Goal: Task Accomplishment & Management: Complete application form

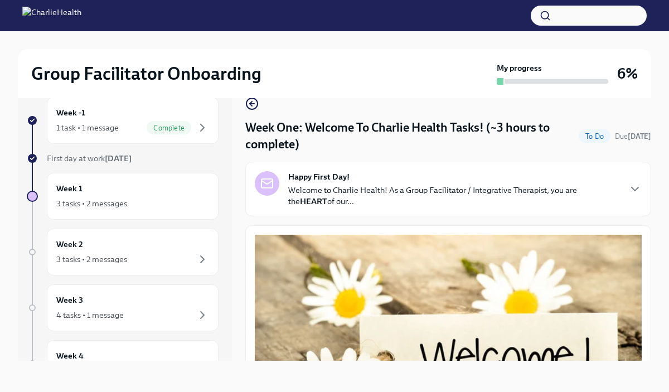
scroll to position [531, 0]
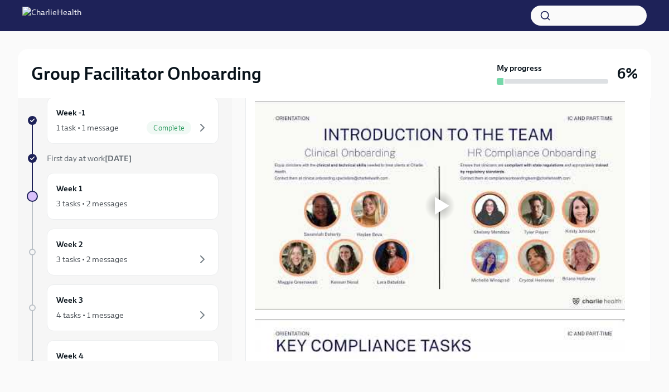
click at [431, 206] on div at bounding box center [440, 206] width 36 height 36
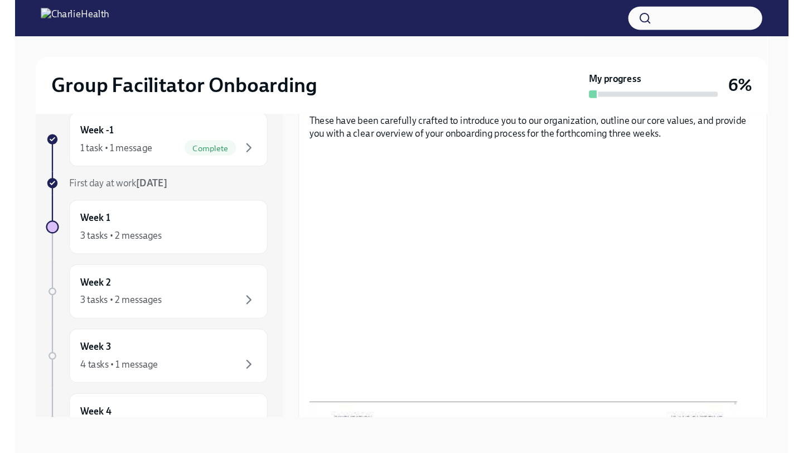
scroll to position [0, 0]
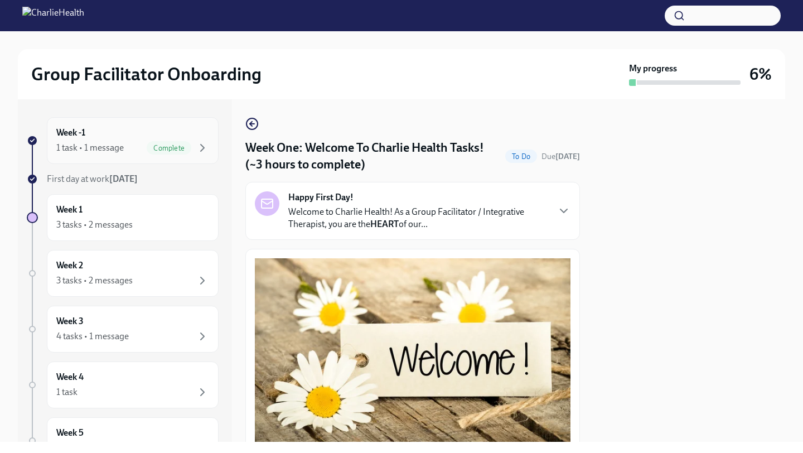
click at [189, 150] on span "Complete" at bounding box center [169, 148] width 45 height 8
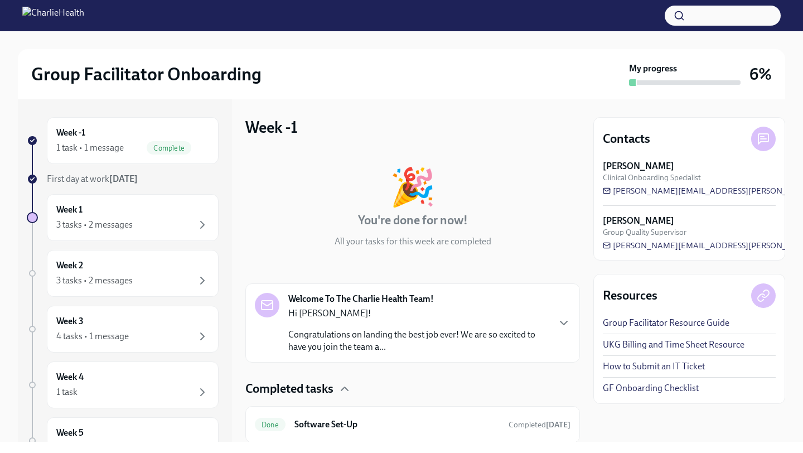
click at [494, 340] on p "Congratulations on landing the best job ever! We are so excited to have you joi…" at bounding box center [418, 340] width 260 height 25
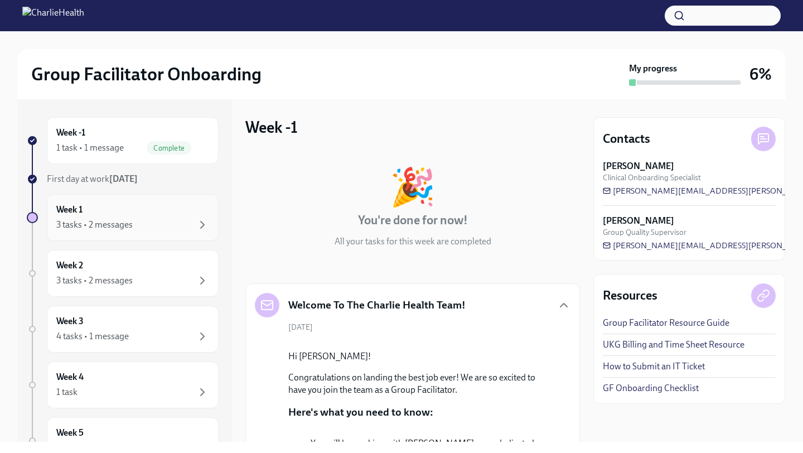
click at [83, 223] on div "3 tasks • 2 messages" at bounding box center [94, 224] width 76 height 12
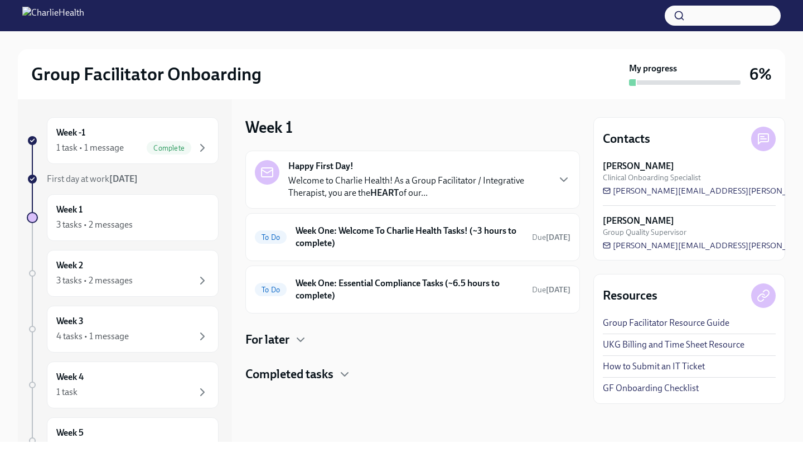
click at [536, 179] on p "Welcome to Charlie Health! As a Group Facilitator / Integrative Therapist, you …" at bounding box center [418, 186] width 260 height 25
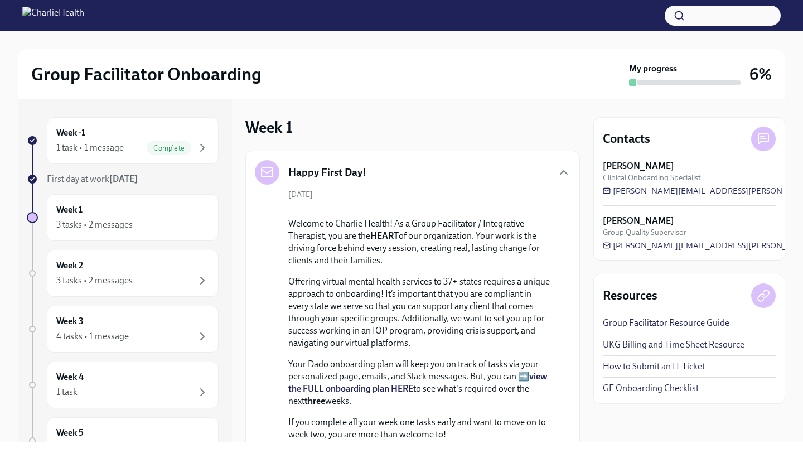
drag, startPoint x: 558, startPoint y: 174, endPoint x: 561, endPoint y: 285, distance: 110.4
click at [561, 285] on div "Happy First Day! [DATE] Welcome to Charlie Health! As a Group Facilitator / Int…" at bounding box center [412, 379] width 315 height 439
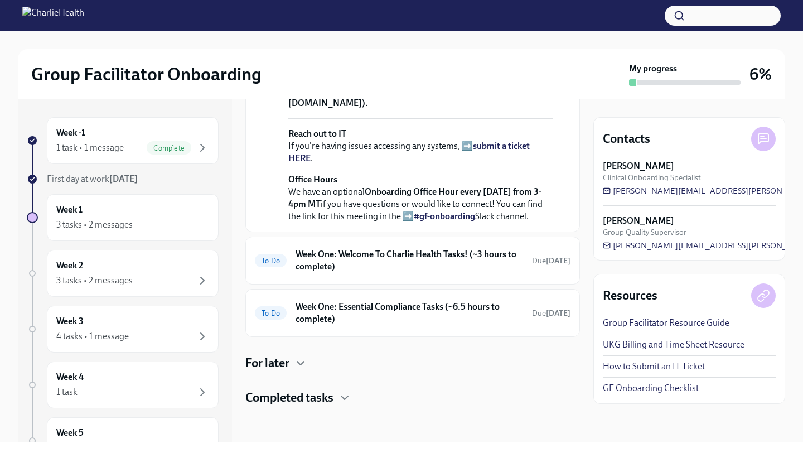
scroll to position [446, 0]
click at [449, 273] on h6 "Week One: Welcome To Charlie Health Tasks! (~3 hours to complete)" at bounding box center [408, 260] width 227 height 25
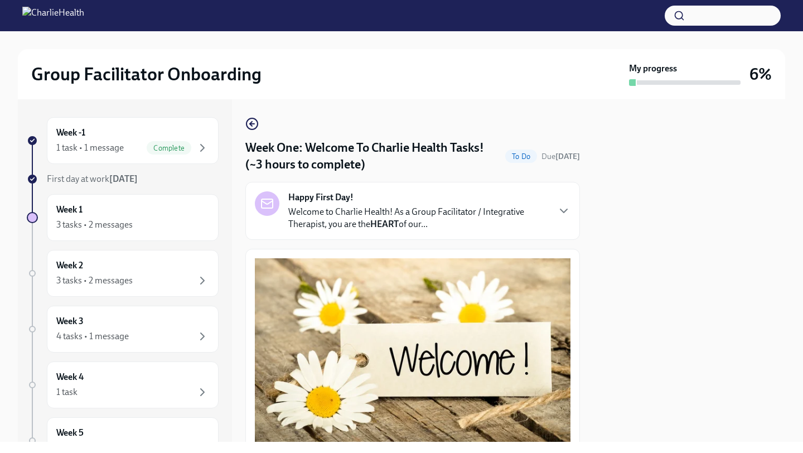
click at [607, 315] on div at bounding box center [689, 270] width 192 height 342
click at [638, 186] on div at bounding box center [689, 270] width 192 height 342
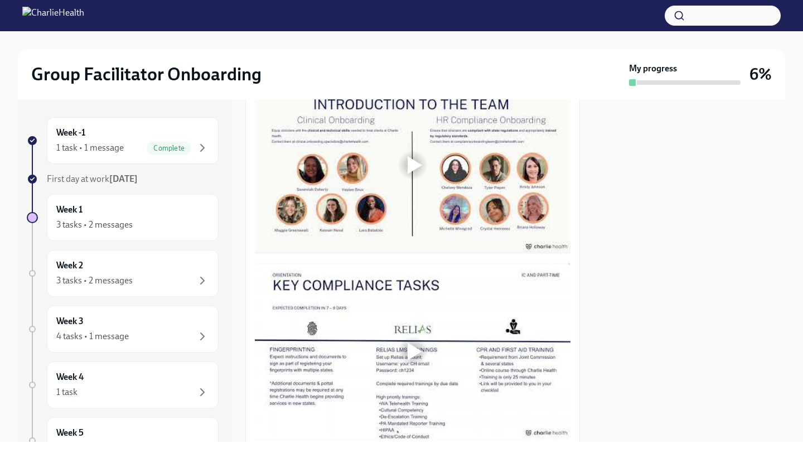
scroll to position [490, 0]
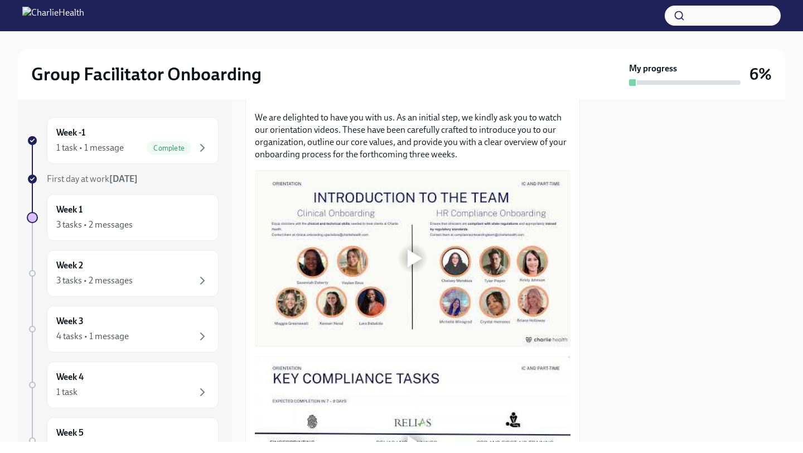
click at [404, 260] on div at bounding box center [413, 258] width 36 height 36
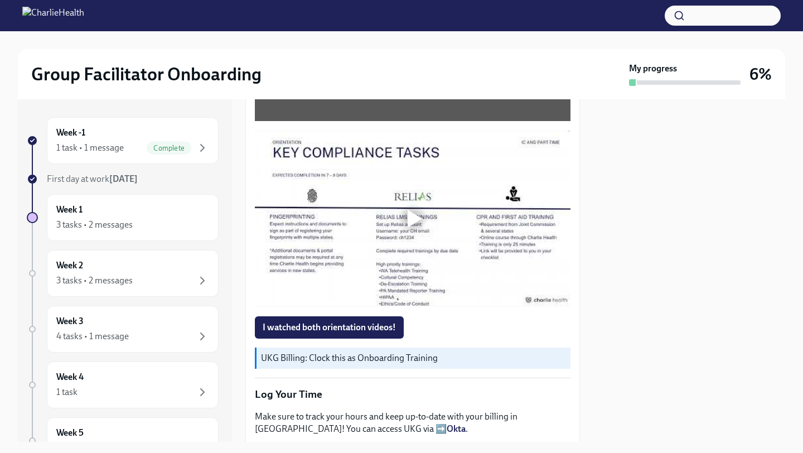
scroll to position [720, 0]
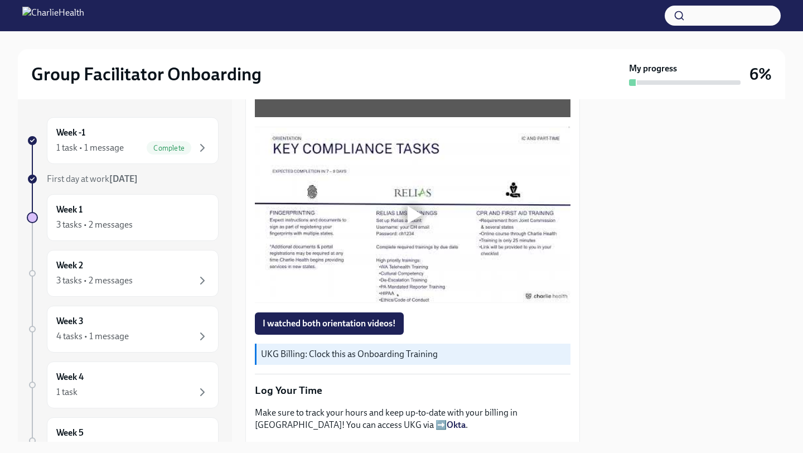
click at [420, 239] on div at bounding box center [412, 214] width 315 height 177
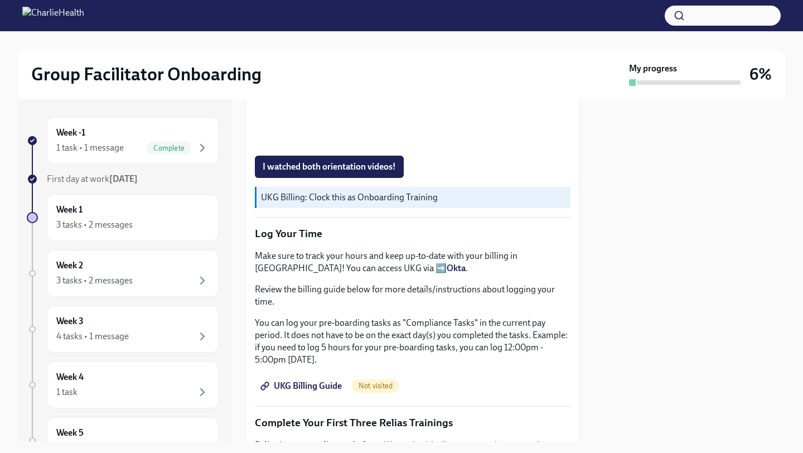
scroll to position [882, 0]
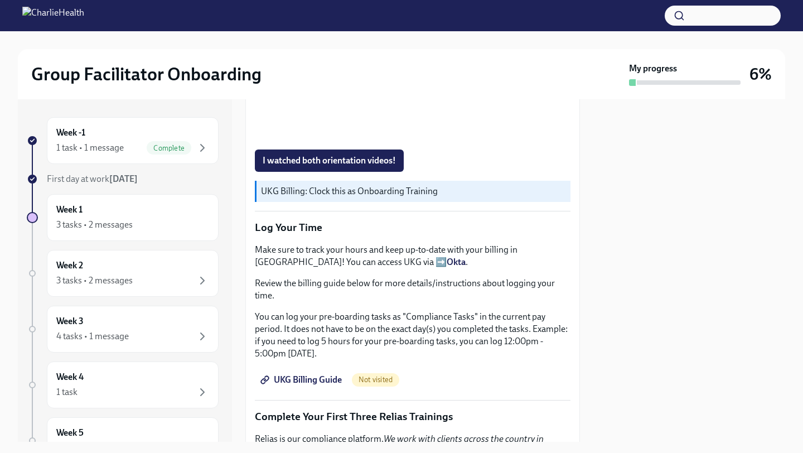
click at [325, 377] on span "UKG Billing Guide" at bounding box center [301, 379] width 79 height 11
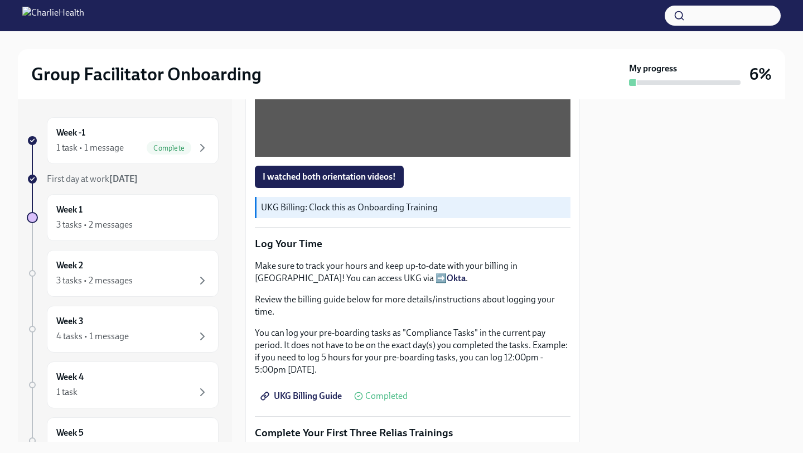
scroll to position [852, 0]
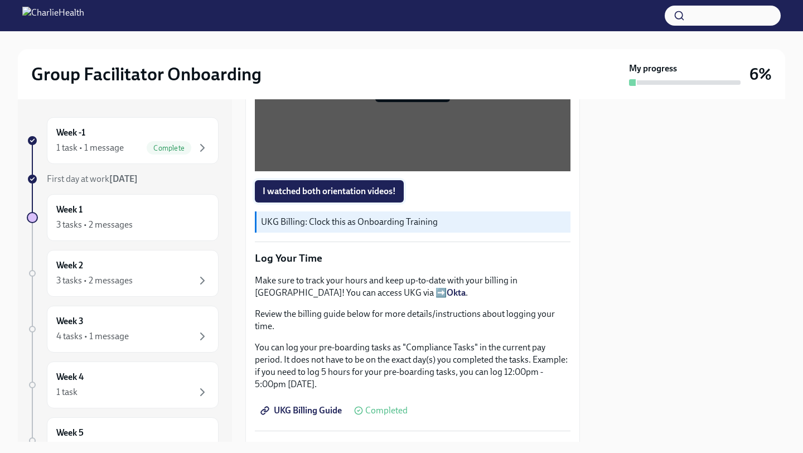
click at [381, 189] on span "I watched both orientation videos!" at bounding box center [328, 191] width 133 height 11
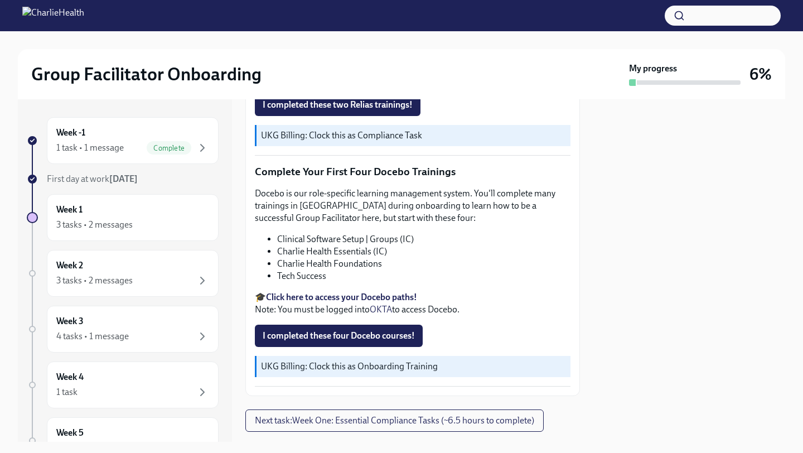
scroll to position [1417, 0]
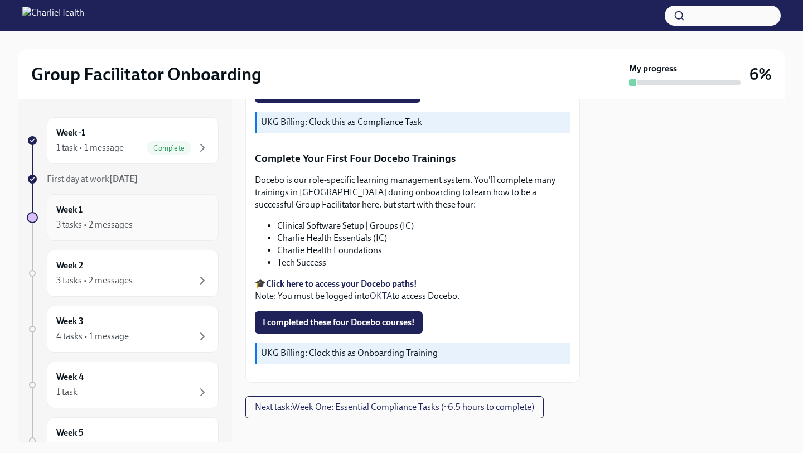
click at [189, 203] on div "Week 1 3 tasks • 2 messages" at bounding box center [132, 217] width 153 height 28
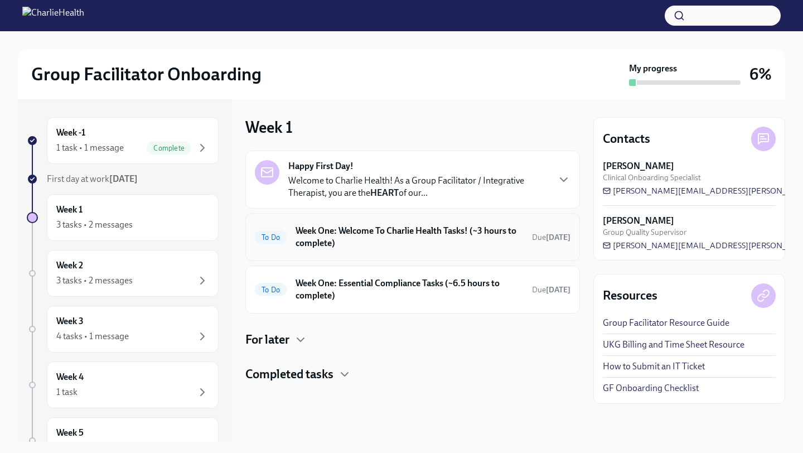
click at [411, 257] on div "To Do Week One: Welcome To Charlie Health Tasks! (~3 hours to complete) Due [DA…" at bounding box center [412, 237] width 334 height 48
click at [413, 242] on h6 "Week One: Welcome To Charlie Health Tasks! (~3 hours to complete)" at bounding box center [408, 237] width 227 height 25
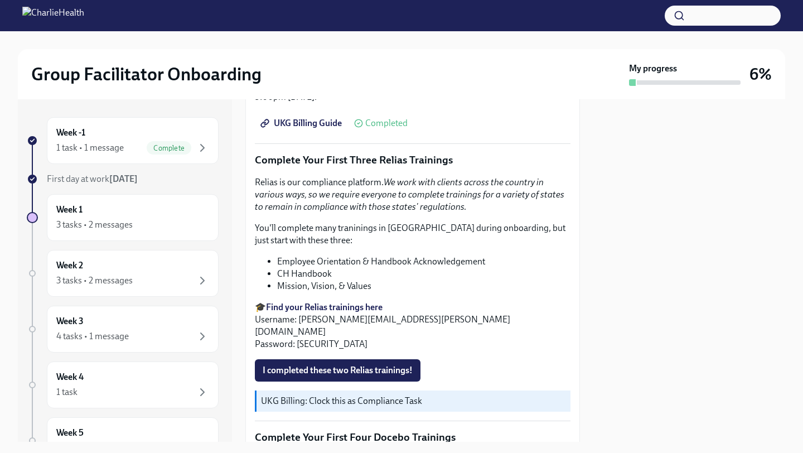
scroll to position [1139, 0]
click at [328, 305] on strong "Find your Relias trainings here" at bounding box center [324, 306] width 116 height 11
click at [377, 364] on span "I completed these two Relias trainings!" at bounding box center [337, 369] width 150 height 11
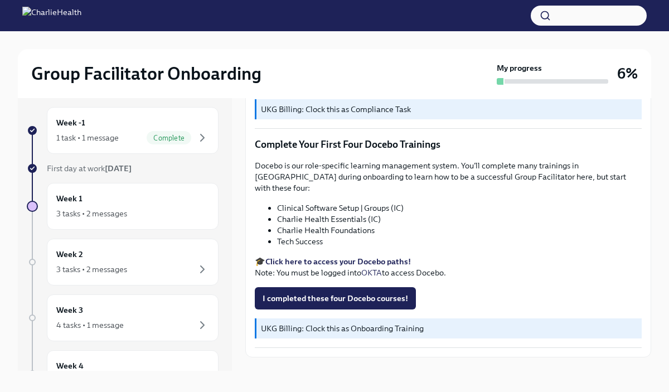
scroll to position [13, 0]
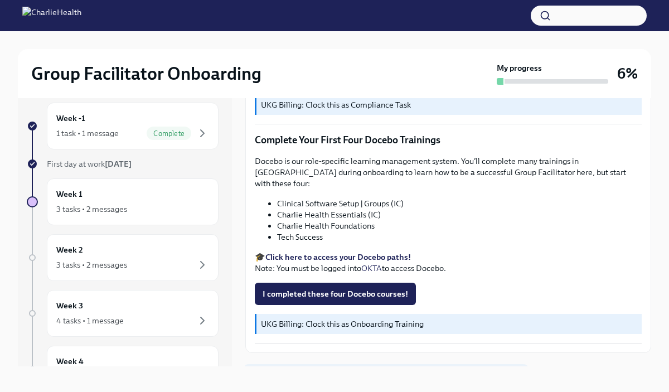
click at [429, 372] on span "Next task : Week One: Essential Compliance Tasks (~6.5 hours to complete)" at bounding box center [386, 377] width 262 height 11
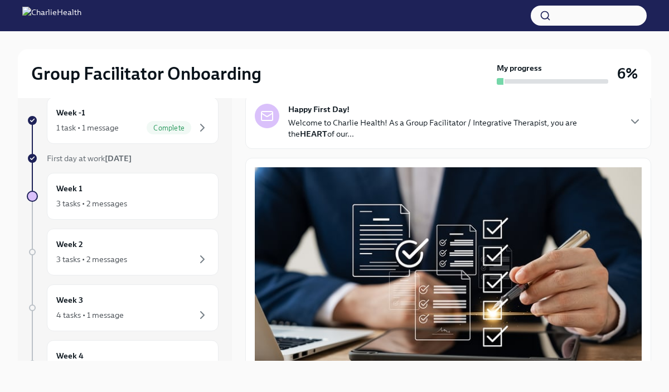
scroll to position [75, 0]
